Goal: Contribute content

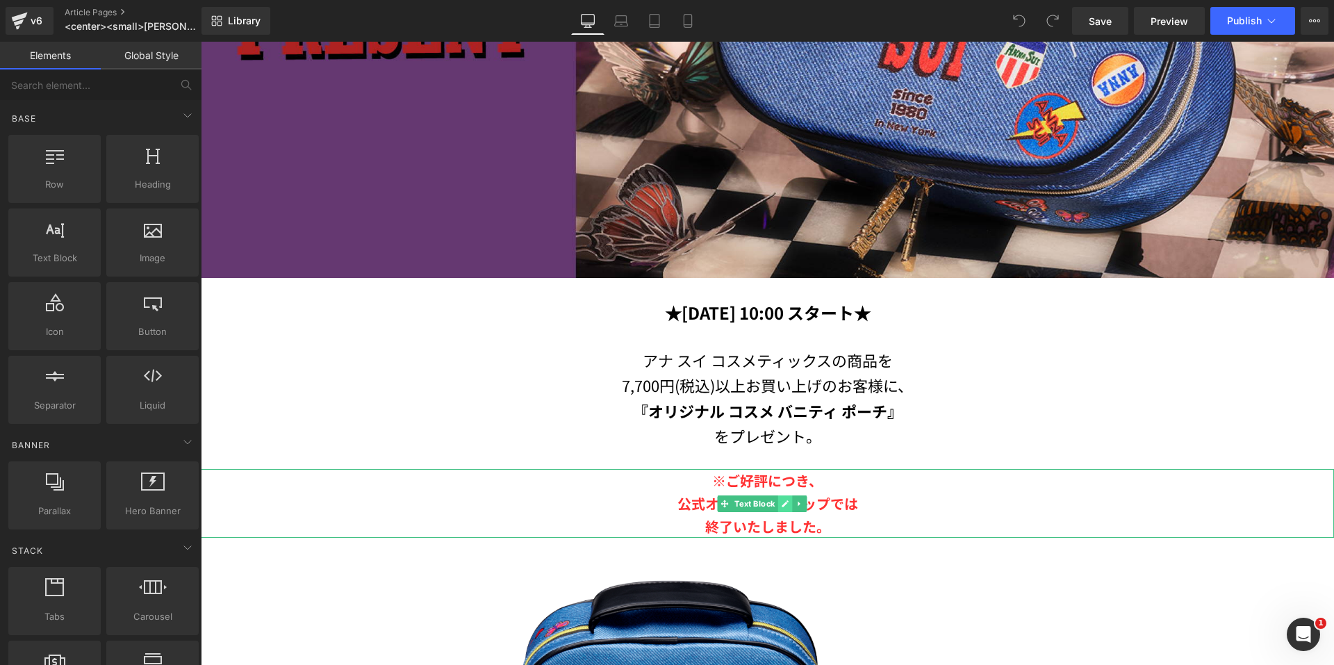
click at [783, 500] on icon at bounding box center [786, 504] width 8 height 8
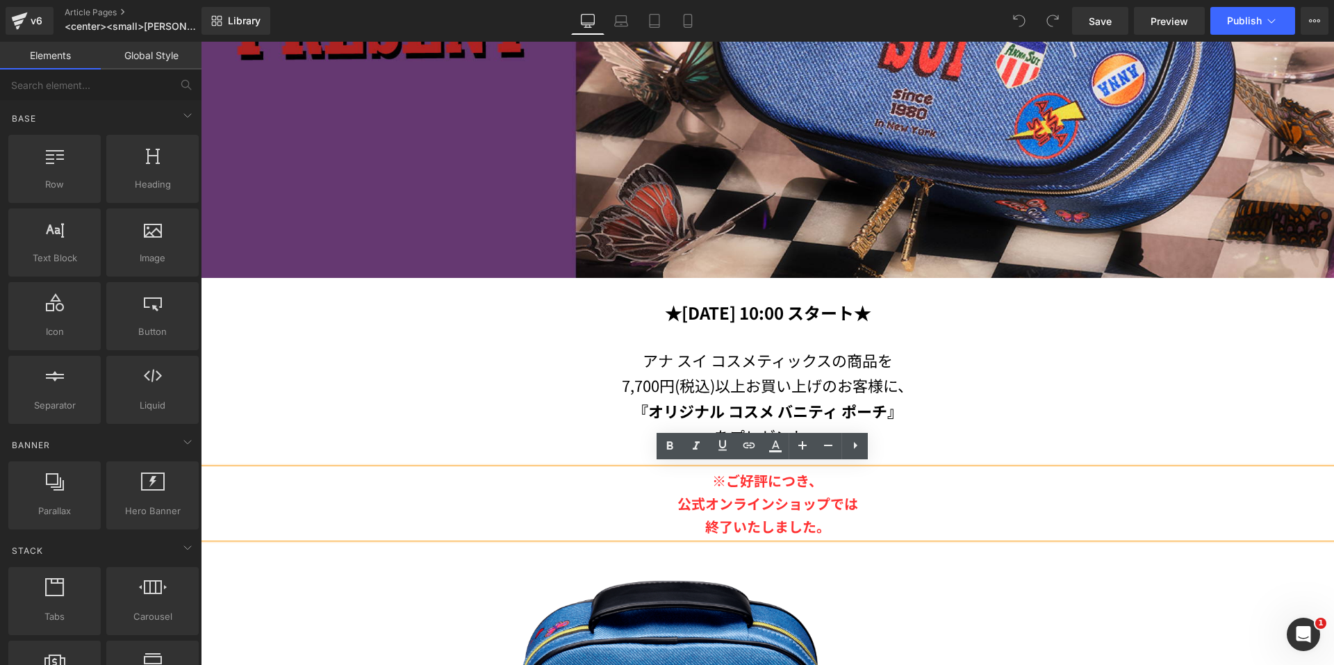
click at [882, 498] on p "公式オンラインショップでは" at bounding box center [768, 503] width 1134 height 23
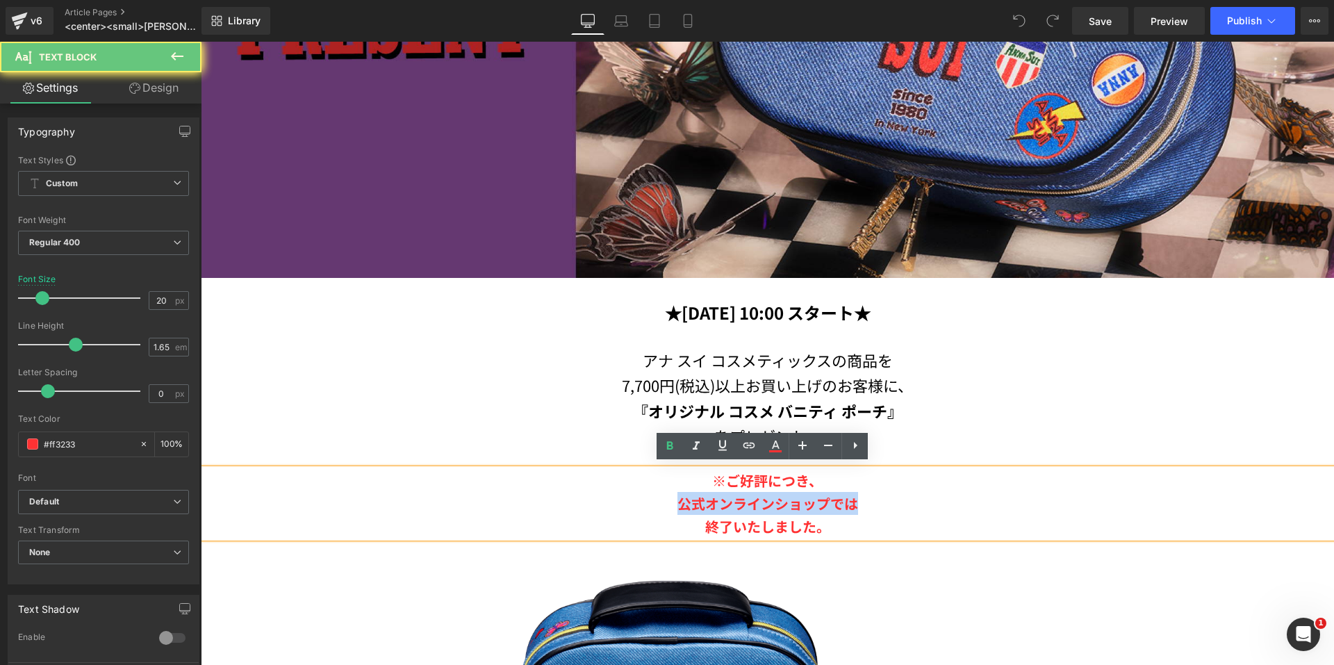
drag, startPoint x: 882, startPoint y: 498, endPoint x: 674, endPoint y: 496, distance: 207.8
click at [674, 496] on p "公式オンラインショップでは" at bounding box center [768, 503] width 1134 height 23
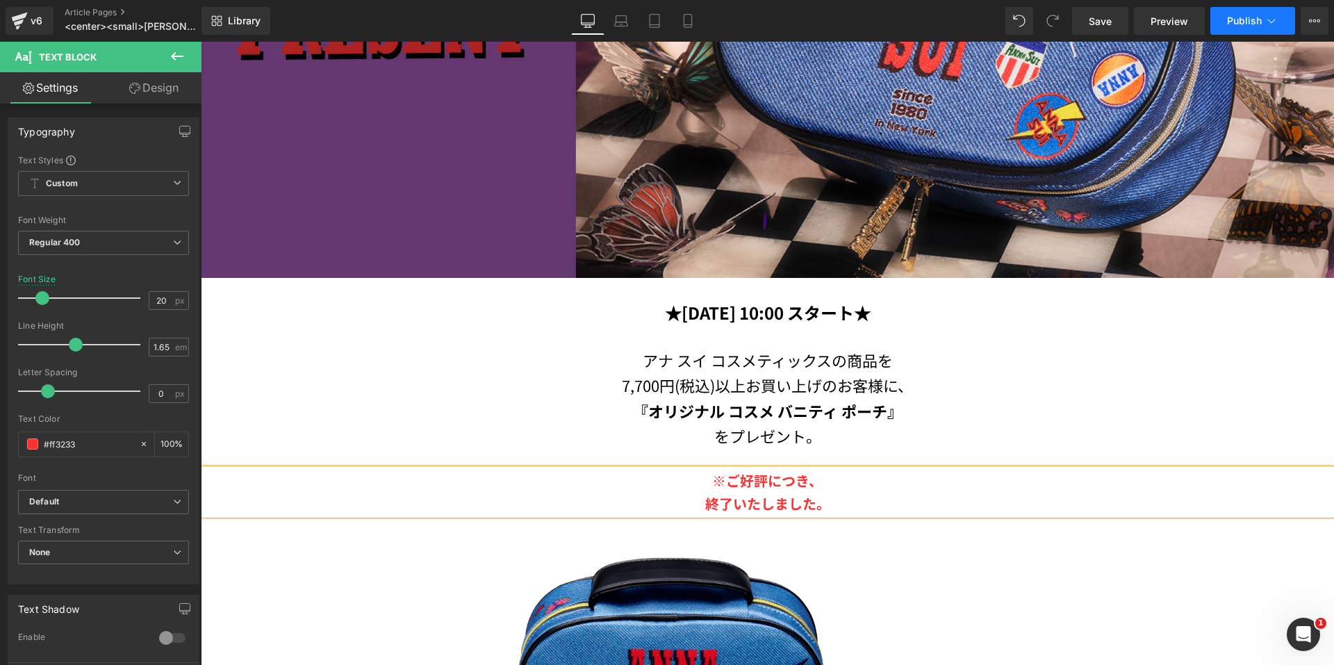
click at [1234, 17] on span "Publish" at bounding box center [1244, 20] width 35 height 11
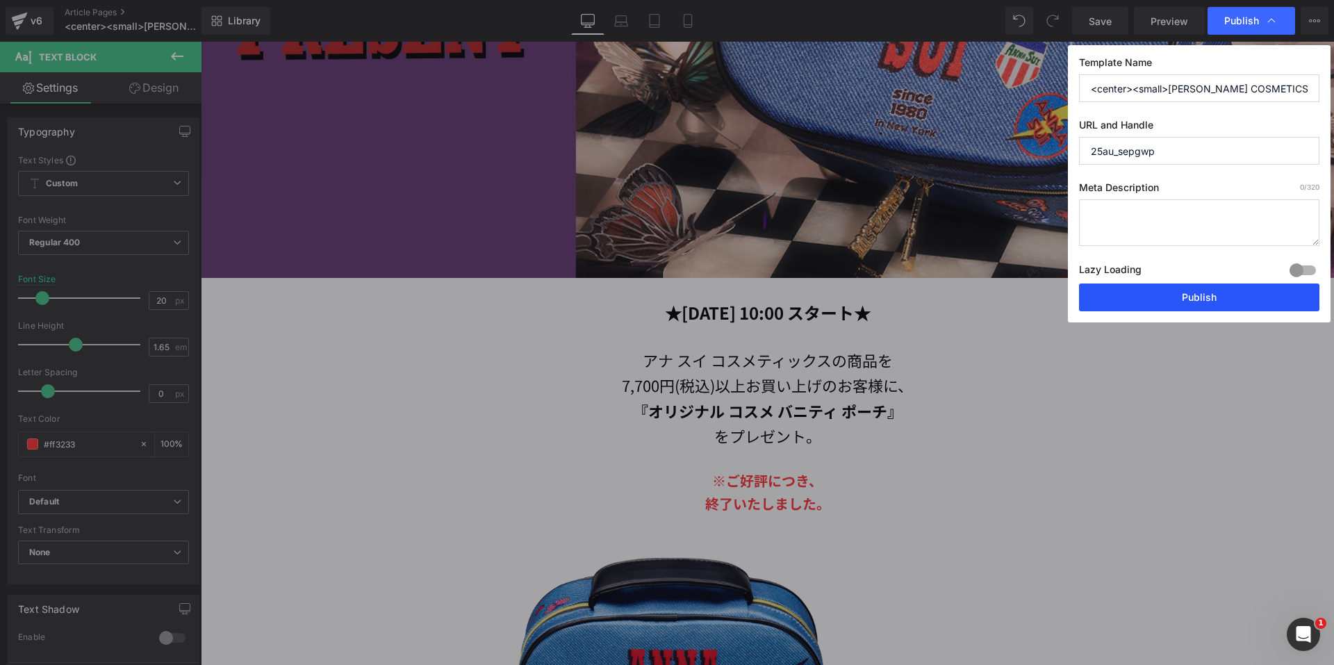
click at [1125, 289] on button "Publish" at bounding box center [1199, 298] width 240 height 28
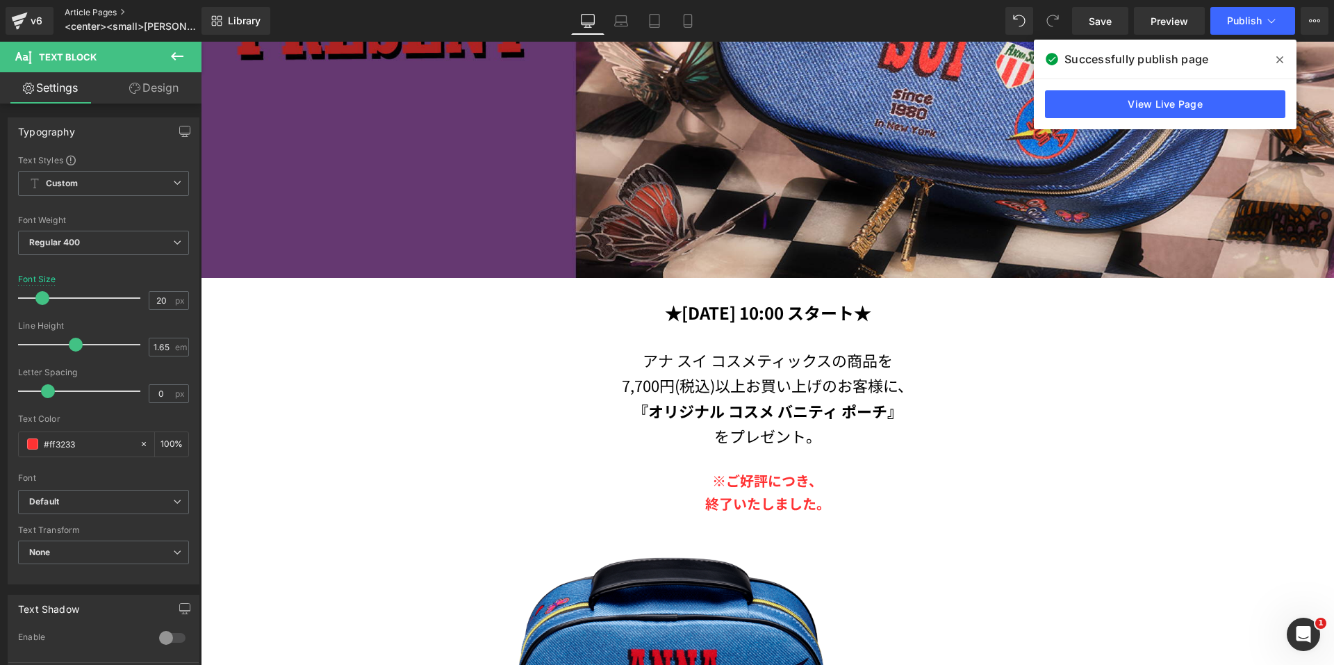
click at [86, 10] on link "Article Pages" at bounding box center [145, 12] width 160 height 11
